Goal: Transaction & Acquisition: Purchase product/service

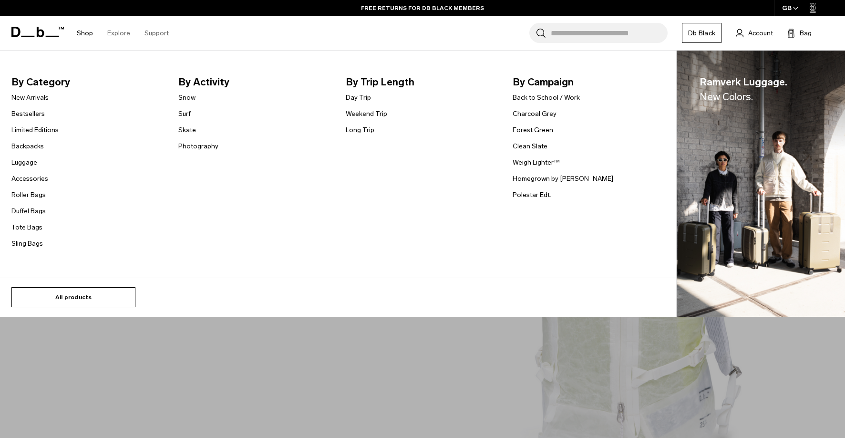
click at [91, 294] on link "All products" at bounding box center [73, 297] width 124 height 20
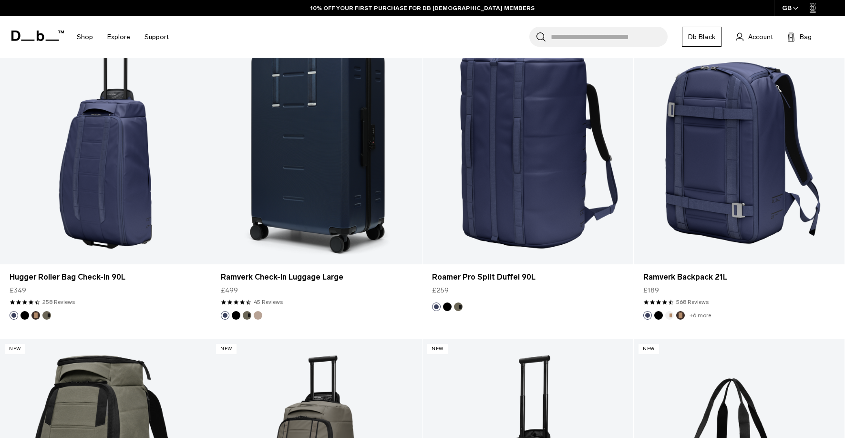
scroll to position [2992, 0]
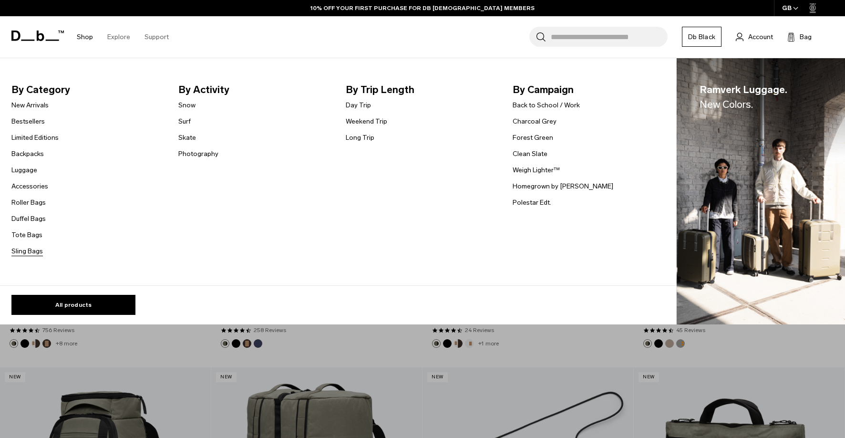
click at [29, 252] on link "Sling Bags" at bounding box center [26, 251] width 31 height 10
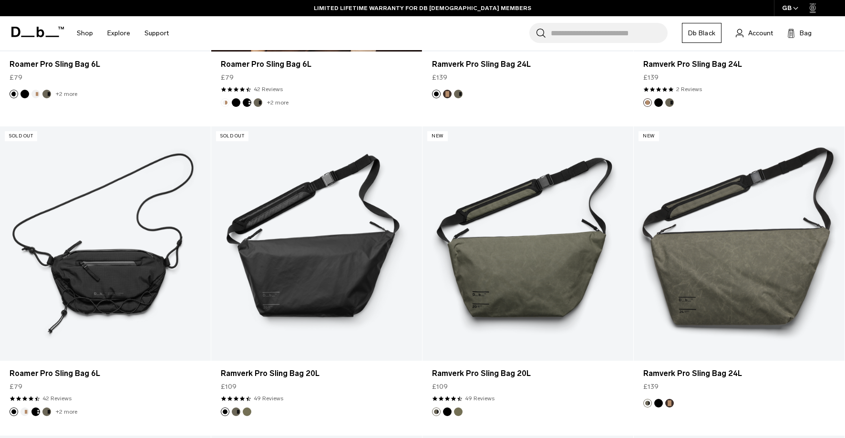
scroll to position [356, 0]
